Goal: Transaction & Acquisition: Purchase product/service

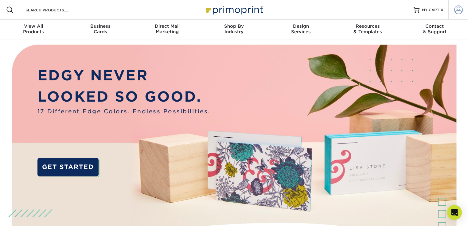
click at [455, 8] on span at bounding box center [458, 10] width 9 height 9
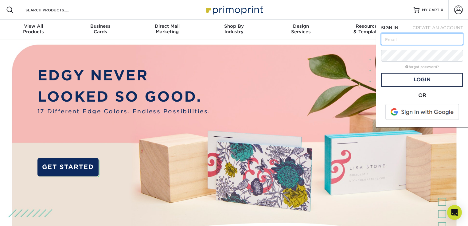
click at [422, 38] on input "text" at bounding box center [422, 39] width 82 height 12
type input "[EMAIL_ADDRESS][DOMAIN_NAME]"
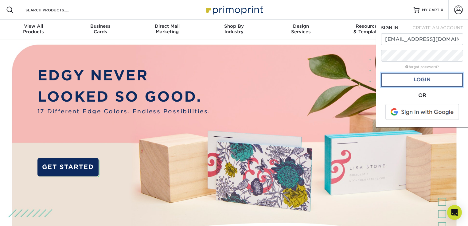
click at [415, 82] on link "Login" at bounding box center [422, 80] width 82 height 14
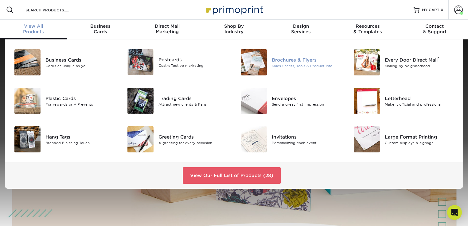
click at [286, 62] on div "Brochures & Flyers" at bounding box center [307, 59] width 71 height 7
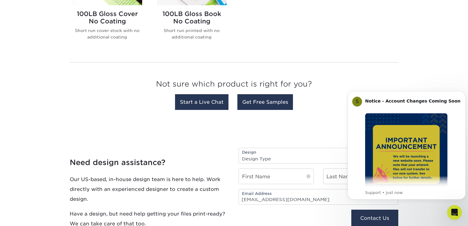
scroll to position [538, 0]
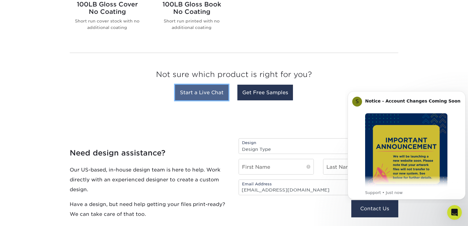
click at [210, 92] on link "Start a Live Chat" at bounding box center [201, 92] width 53 height 16
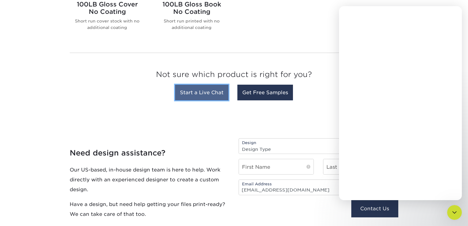
scroll to position [0, 0]
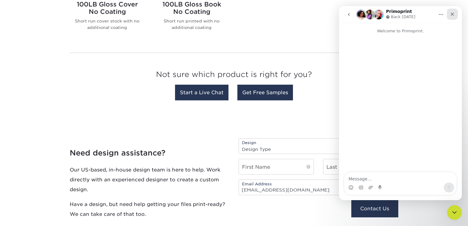
click at [451, 13] on icon "Close" at bounding box center [452, 14] width 3 height 3
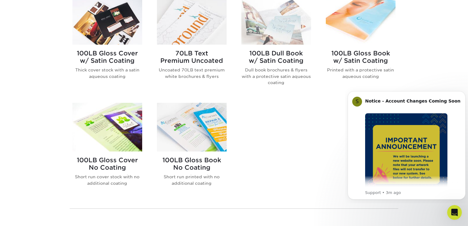
scroll to position [430, 0]
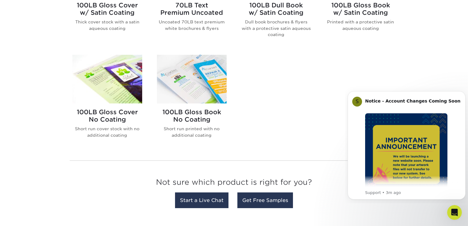
click at [187, 85] on img at bounding box center [192, 79] width 70 height 49
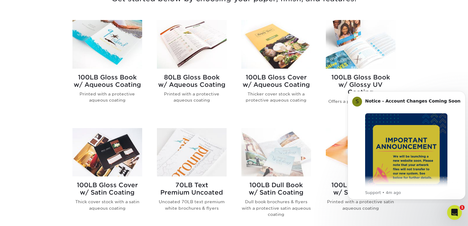
click at [109, 79] on h2 "100LB Gloss Book w/ Aqueous Coating" at bounding box center [108, 80] width 70 height 15
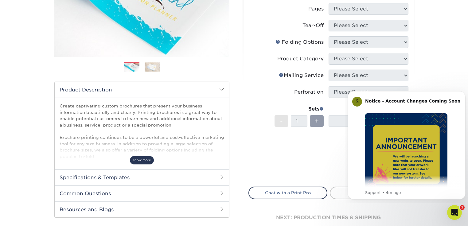
click at [141, 160] on span "show more" at bounding box center [142, 160] width 24 height 8
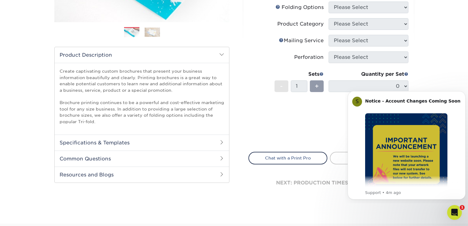
scroll to position [161, 0]
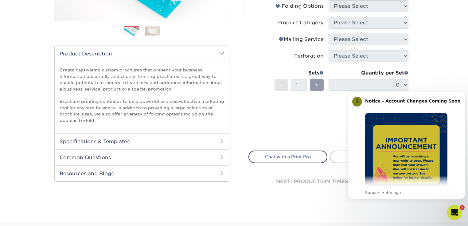
click at [146, 142] on h2 "Specifications & Templates" at bounding box center [142, 141] width 175 height 16
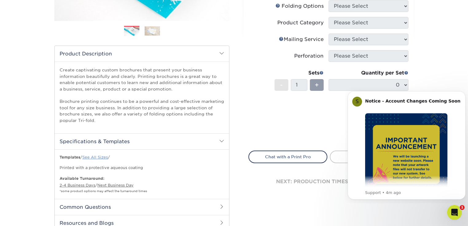
click at [98, 155] on link "See All Sizes" at bounding box center [95, 157] width 26 height 5
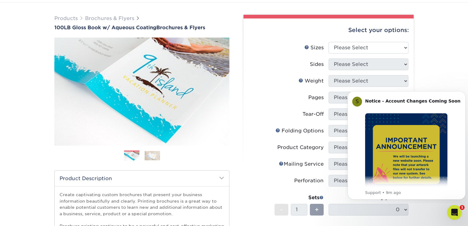
scroll to position [36, 0]
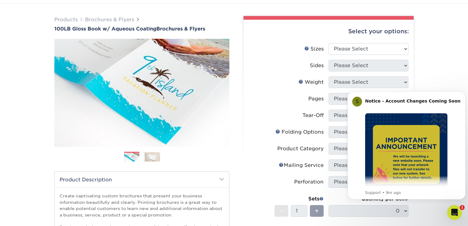
click at [454, 77] on div "Products Brochures & Flyers 100LB Gloss Book w/ Aqueous Coating Brochures & Fly…" at bounding box center [234, 192] width 468 height 377
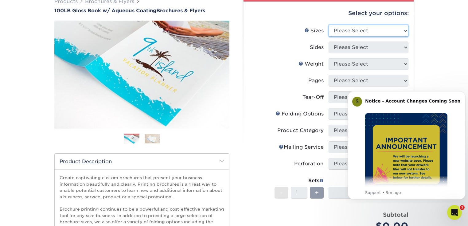
click at [404, 29] on select "Please Select 3.5" x 8.5" 3.5" x 11" 3.67" x 8.5" 4" x 6" 4" x 8.5" 4" x 9" 4" …" at bounding box center [369, 31] width 80 height 12
select select "8.50x11.00"
click at [329, 25] on select "Please Select 3.5" x 8.5" 3.5" x 11" 3.67" x 8.5" 4" x 6" 4" x 8.5" 4" x 9" 4" …" at bounding box center [369, 31] width 80 height 12
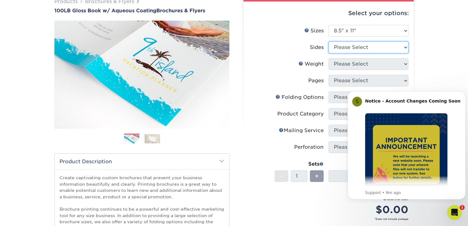
click at [365, 47] on select "Please Select Print Both Sides Print Front Only" at bounding box center [369, 47] width 80 height 12
select select "13abbda7-1d64-4f25-8bb2-c179b224825d"
click at [329, 41] on select "Please Select Print Both Sides Print Front Only" at bounding box center [369, 47] width 80 height 12
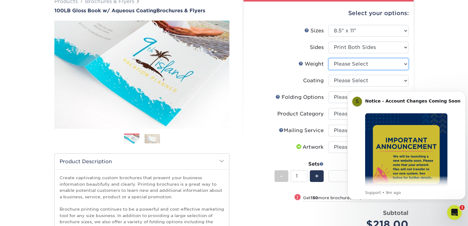
click at [372, 65] on select "Please Select 100LB" at bounding box center [369, 64] width 80 height 12
select select "100LB"
click at [329, 58] on select "Please Select 100LB" at bounding box center [369, 64] width 80 height 12
click at [461, 92] on button "Dismiss notification" at bounding box center [464, 93] width 8 height 8
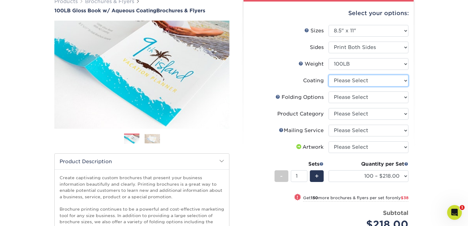
click at [387, 81] on select at bounding box center [369, 81] width 80 height 12
select select "d41dab50-ff65-4f4f-bb17-2afe4d36ae33"
click at [329, 75] on select at bounding box center [369, 81] width 80 height 12
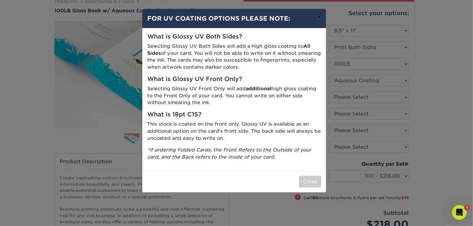
click at [323, 20] on button "×" at bounding box center [319, 17] width 14 height 17
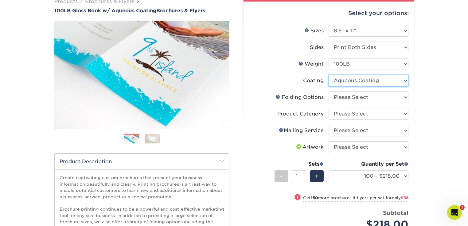
click at [367, 84] on select at bounding box center [369, 81] width 80 height 12
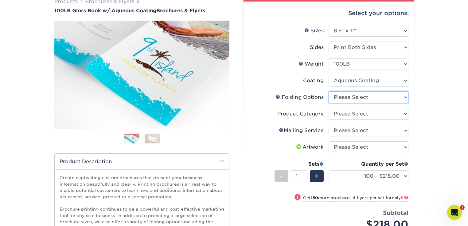
click at [369, 96] on select "Please Select FLAT - No Folding Accordion Fold Half-Fold (Vertical) Half-Fold (…" at bounding box center [369, 97] width 80 height 12
select select "6bd2fd9e-193e-4811-88f7-94c08206d735"
click at [329, 91] on select "Please Select FLAT - No Folding Accordion Fold Half-Fold (Vertical) Half-Fold (…" at bounding box center [369, 97] width 80 height 12
click at [367, 115] on select "Please Select Flyers and Brochures" at bounding box center [369, 114] width 80 height 12
select select "1a668080-6b7c-4174-b399-2c3833b27ef4"
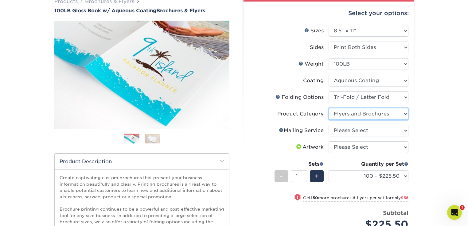
click at [329, 108] on select "Please Select Flyers and Brochures" at bounding box center [369, 114] width 80 height 12
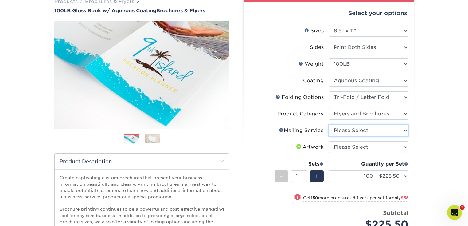
click at [367, 130] on select "Please Select No Direct Mailing Service No, I will mail/stamp/imprint Direct Ma…" at bounding box center [369, 130] width 80 height 12
click at [329, 124] on select "Please Select No Direct Mailing Service No, I will mail/stamp/imprint Direct Ma…" at bounding box center [369, 130] width 80 height 12
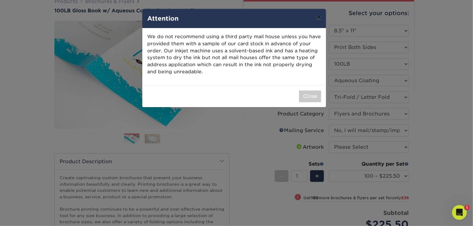
click at [320, 17] on button "×" at bounding box center [319, 17] width 14 height 17
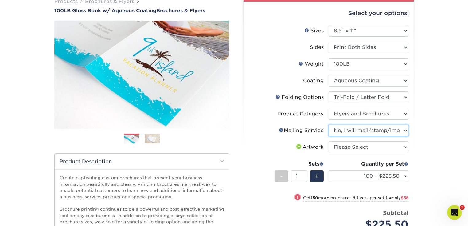
click at [373, 131] on select "Please Select No Direct Mailing Service No, I will mail/stamp/imprint Direct Ma…" at bounding box center [369, 130] width 80 height 12
select select "3e5e9bdd-d78a-4c28-a41d-fe1407925ca6"
click at [329, 124] on select "Please Select No Direct Mailing Service No, I will mail/stamp/imprint Direct Ma…" at bounding box center [369, 130] width 80 height 12
click at [373, 147] on select "Please Select I will upload files I need a design - $175" at bounding box center [369, 147] width 80 height 12
select select "upload"
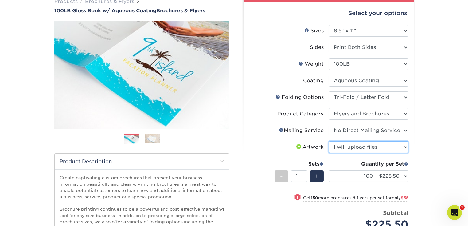
click at [329, 141] on select "Please Select I will upload files I need a design - $175" at bounding box center [369, 147] width 80 height 12
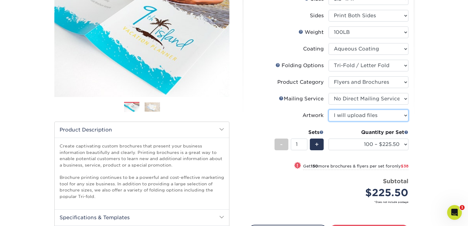
scroll to position [89, 0]
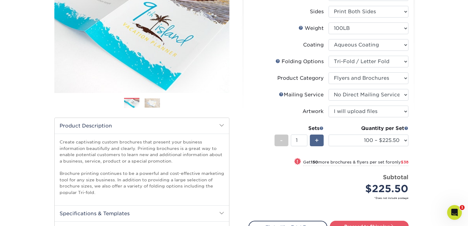
click at [319, 137] on div "+" at bounding box center [317, 140] width 14 height 12
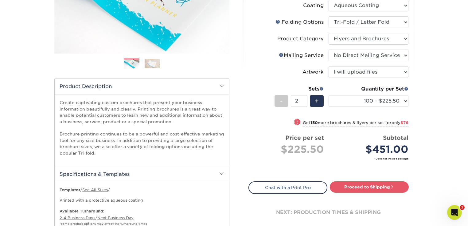
scroll to position [125, 0]
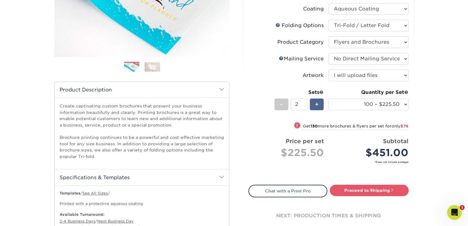
click at [317, 103] on span "+" at bounding box center [317, 104] width 4 height 9
click at [278, 102] on div "-" at bounding box center [282, 104] width 14 height 12
type input "1"
click at [407, 124] on span "$38" at bounding box center [405, 126] width 8 height 5
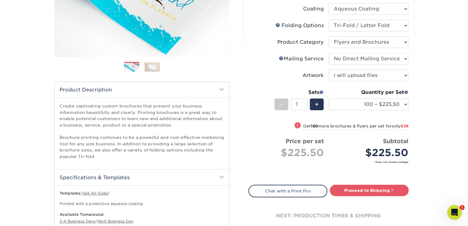
select select "250 – $263.50"
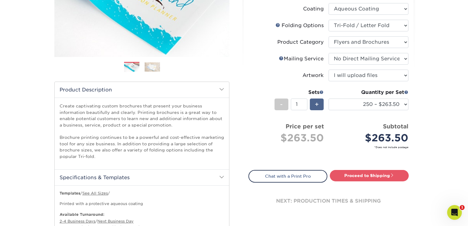
click at [318, 105] on span "+" at bounding box center [317, 104] width 4 height 9
type input "2"
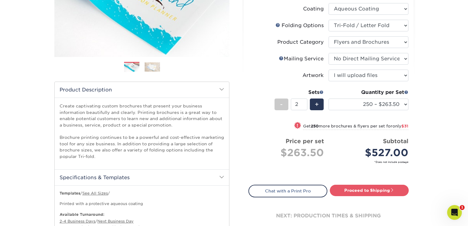
click at [406, 124] on span "$31" at bounding box center [405, 126] width 7 height 5
select select "500 – $279.00"
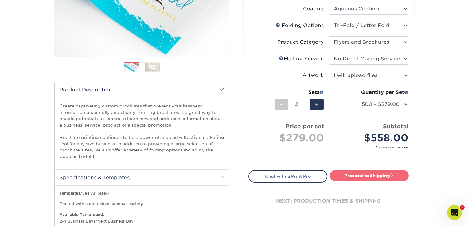
click at [367, 173] on link "Proceed to Shipping" at bounding box center [369, 175] width 79 height 11
type input "Set 1"
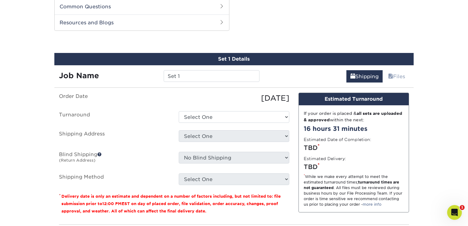
scroll to position [379, 0]
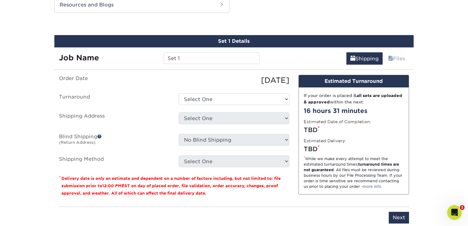
click at [285, 153] on ul "Order Date 09/05/2025 Turnaround Select One 2-4 Business Days 2 Day Next Busine…" at bounding box center [174, 121] width 230 height 92
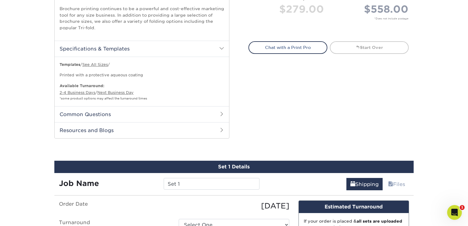
scroll to position [0, 0]
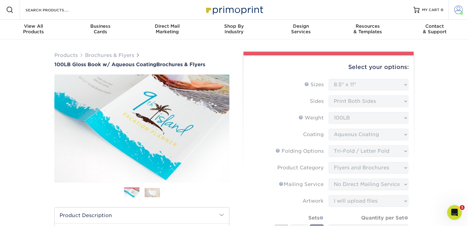
click at [458, 10] on span at bounding box center [458, 10] width 9 height 9
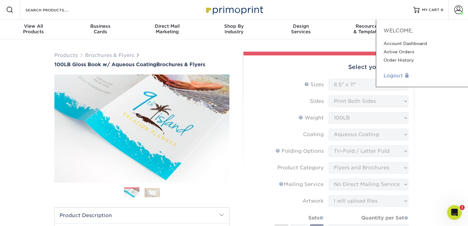
click at [394, 76] on link "Logout" at bounding box center [422, 75] width 77 height 7
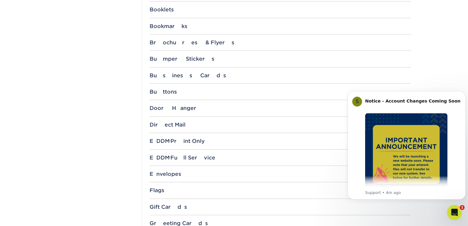
scroll to position [269, 0]
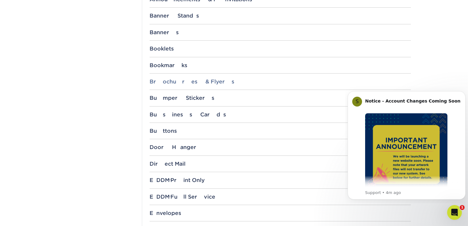
click at [174, 81] on div "Brochures & Flyers" at bounding box center [280, 81] width 261 height 6
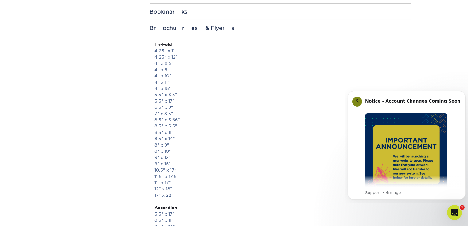
scroll to position [323, 0]
click at [164, 130] on link "8.5" x 11"" at bounding box center [164, 131] width 19 height 5
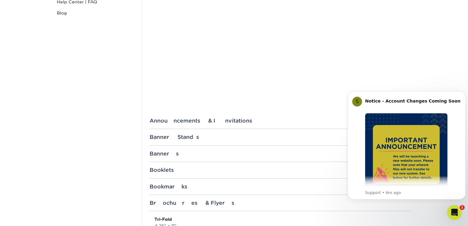
scroll to position [161, 0]
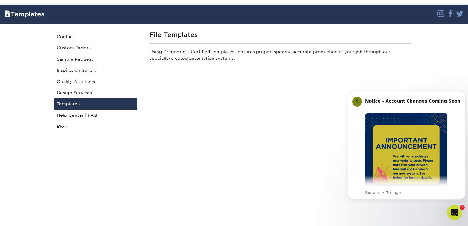
scroll to position [0, 0]
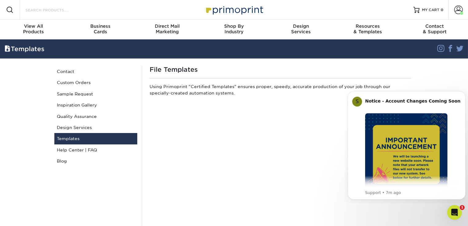
click at [72, 8] on input "Search Products" at bounding box center [55, 9] width 60 height 7
click at [78, 150] on link "Help Center | FAQ" at bounding box center [95, 149] width 83 height 11
click at [89, 82] on link "Custom Orders" at bounding box center [95, 82] width 83 height 11
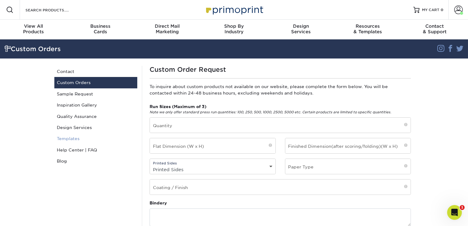
click at [81, 135] on link "Templates" at bounding box center [95, 138] width 83 height 11
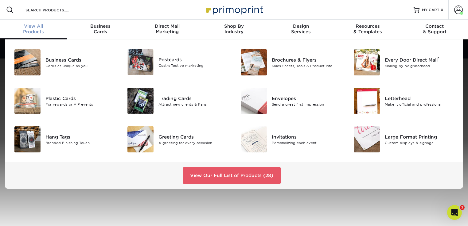
click at [34, 26] on span "View All" at bounding box center [33, 26] width 67 height 6
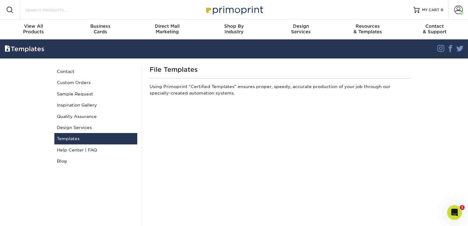
click at [44, 7] on input "Search Products" at bounding box center [55, 9] width 60 height 7
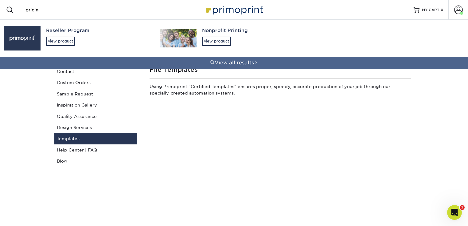
type input "pricing"
